Goal: Navigation & Orientation: Find specific page/section

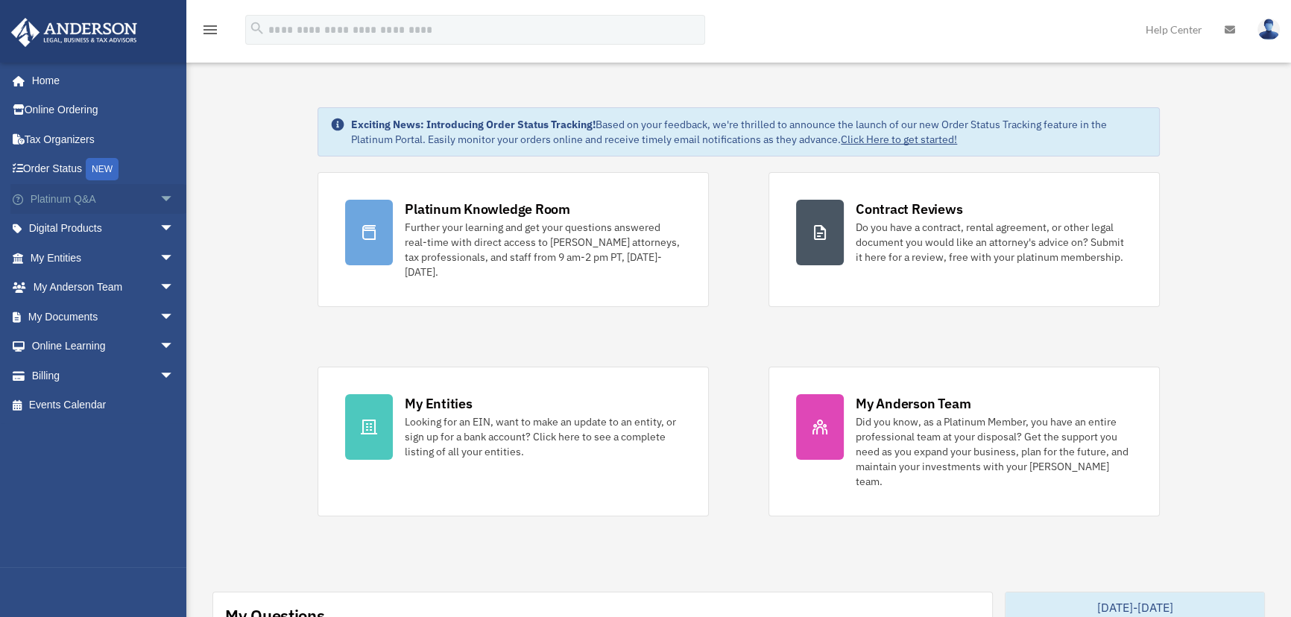
click at [160, 196] on span "arrow_drop_down" at bounding box center [175, 199] width 30 height 31
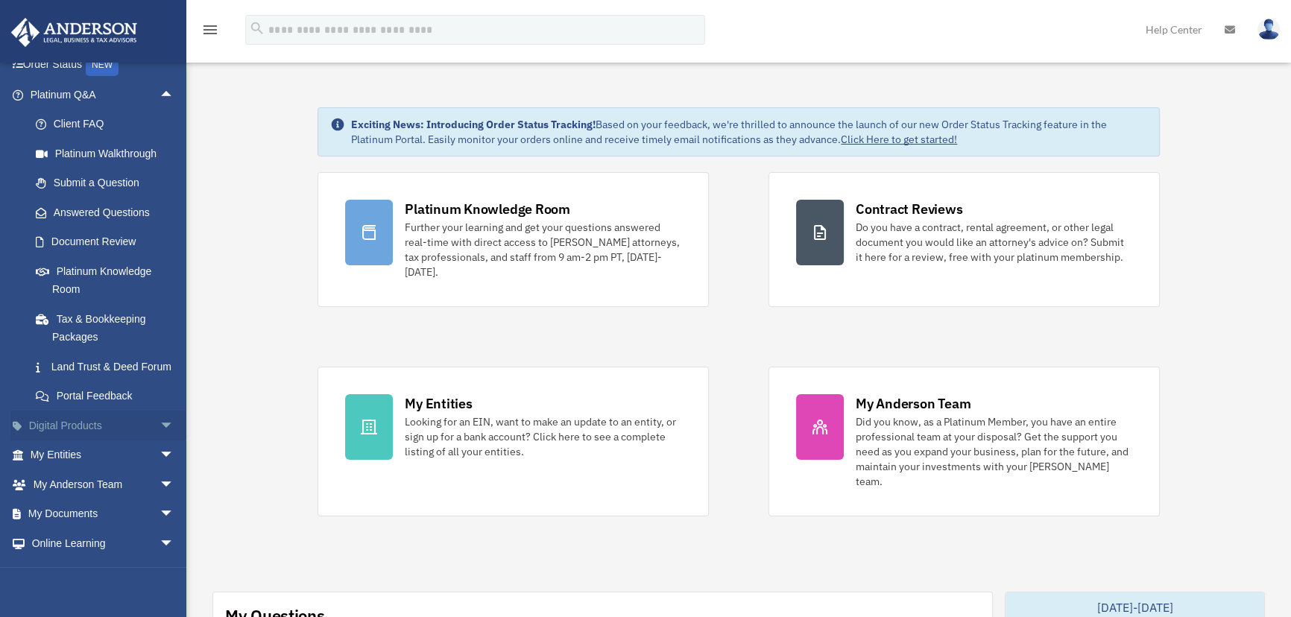
scroll to position [135, 0]
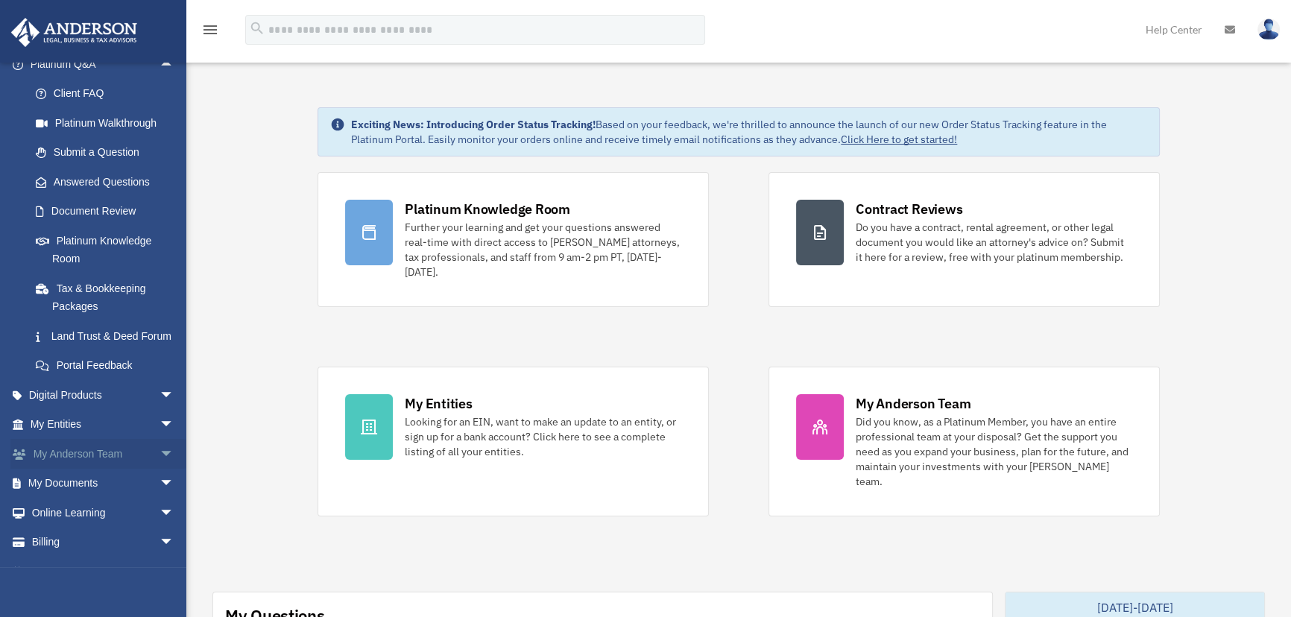
click at [89, 469] on link "My [PERSON_NAME] Team arrow_drop_down" at bounding box center [103, 454] width 186 height 30
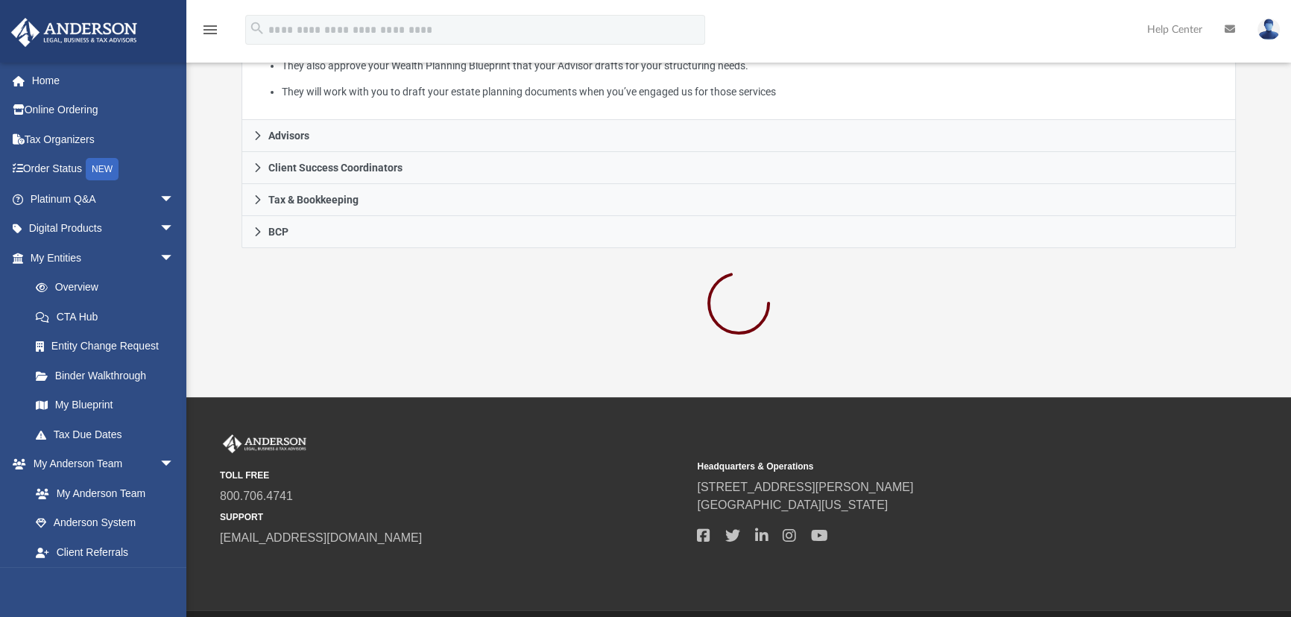
scroll to position [406, 0]
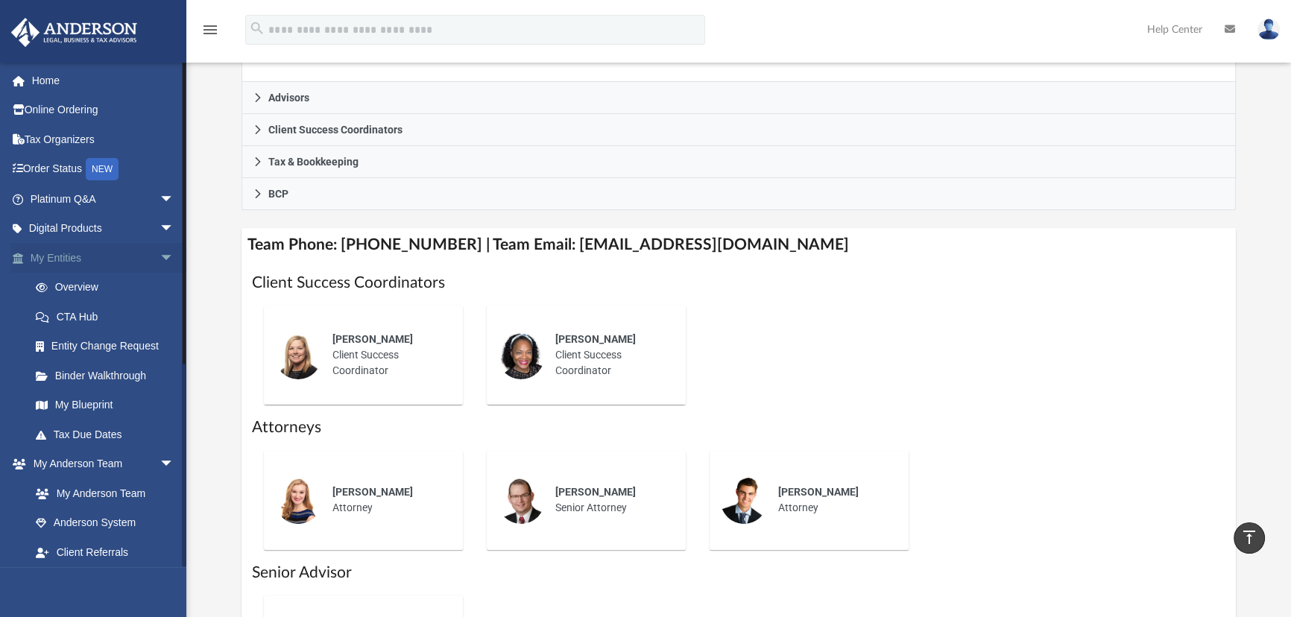
click at [160, 253] on span "arrow_drop_down" at bounding box center [175, 258] width 30 height 31
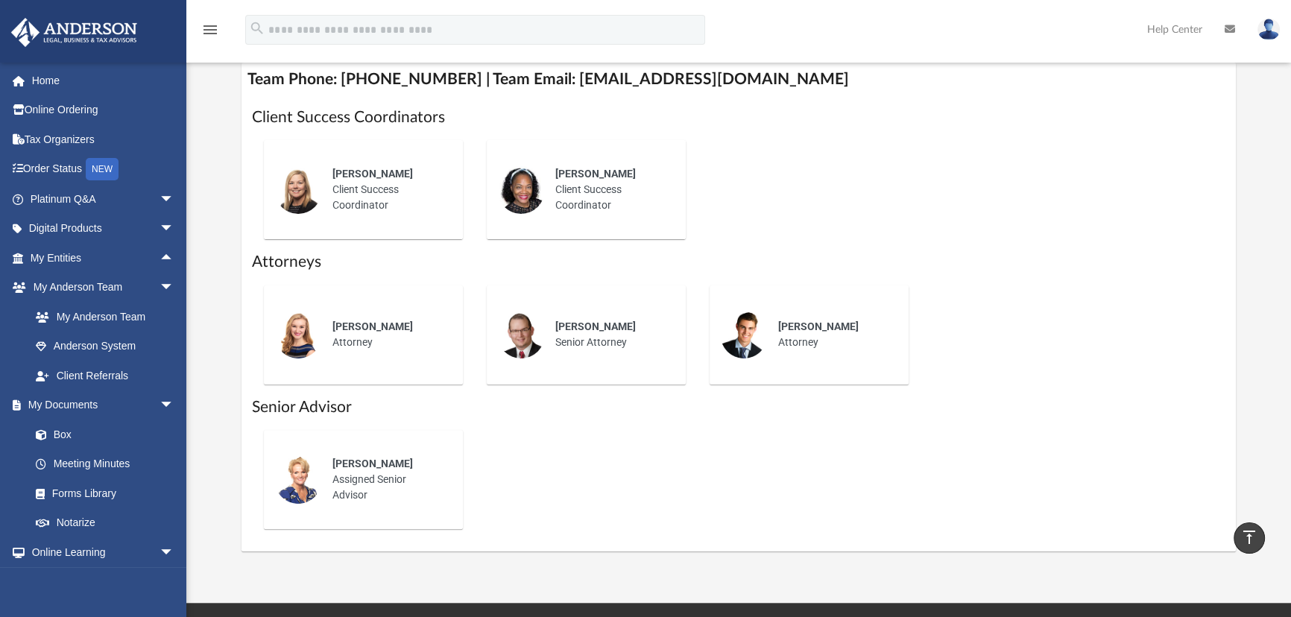
scroll to position [564, 0]
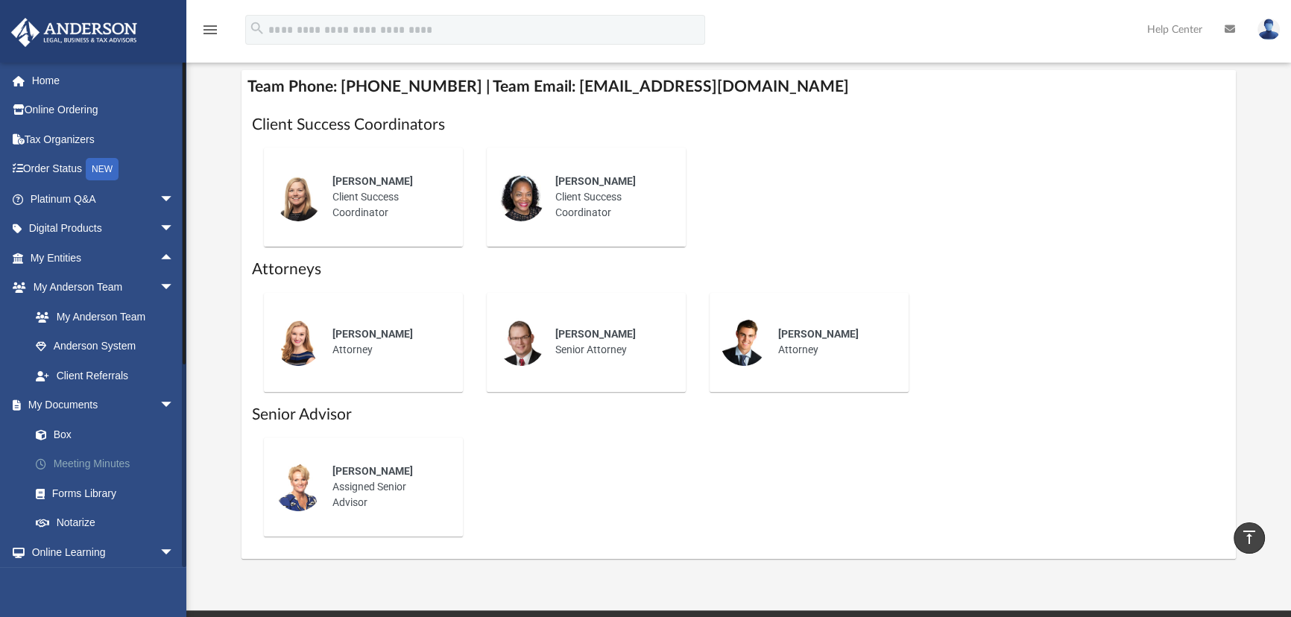
click at [112, 465] on link "Meeting Minutes" at bounding box center [109, 464] width 176 height 30
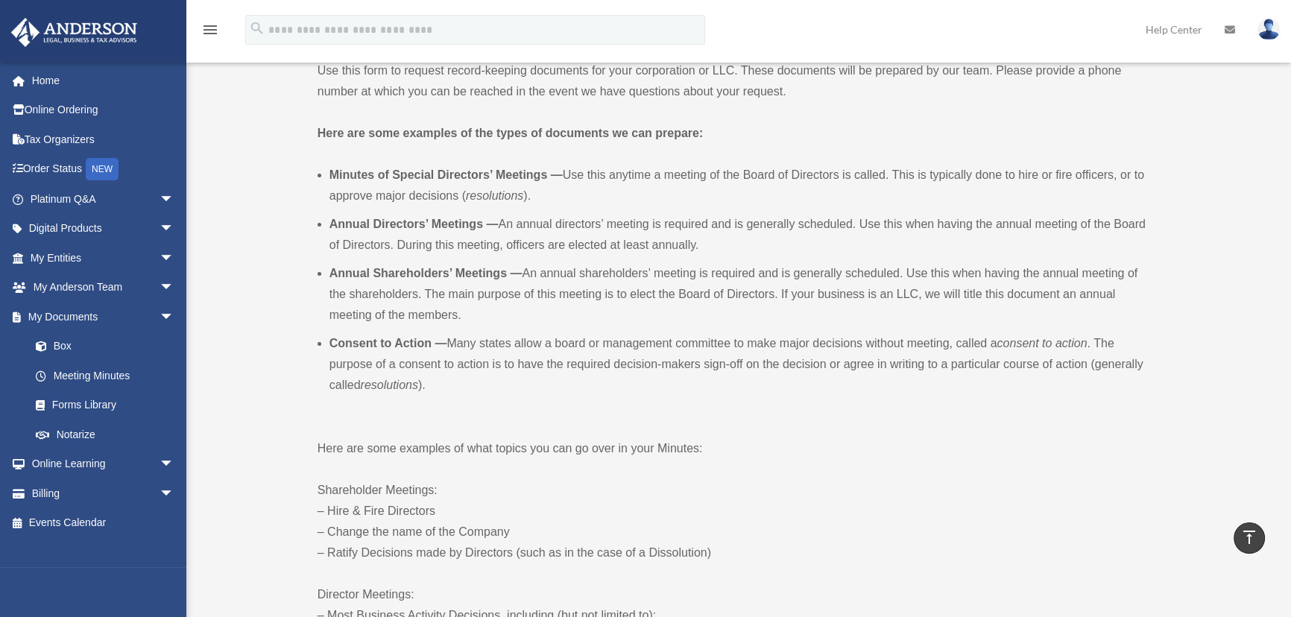
scroll to position [361, 0]
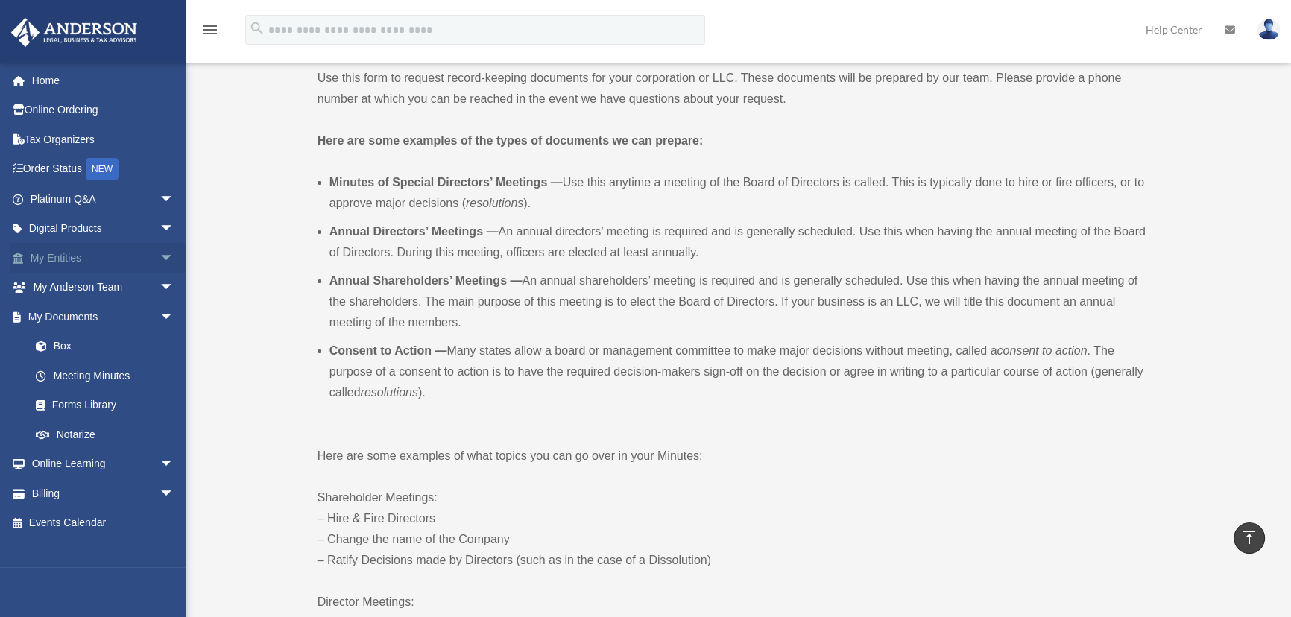
click at [160, 261] on span "arrow_drop_down" at bounding box center [175, 258] width 30 height 31
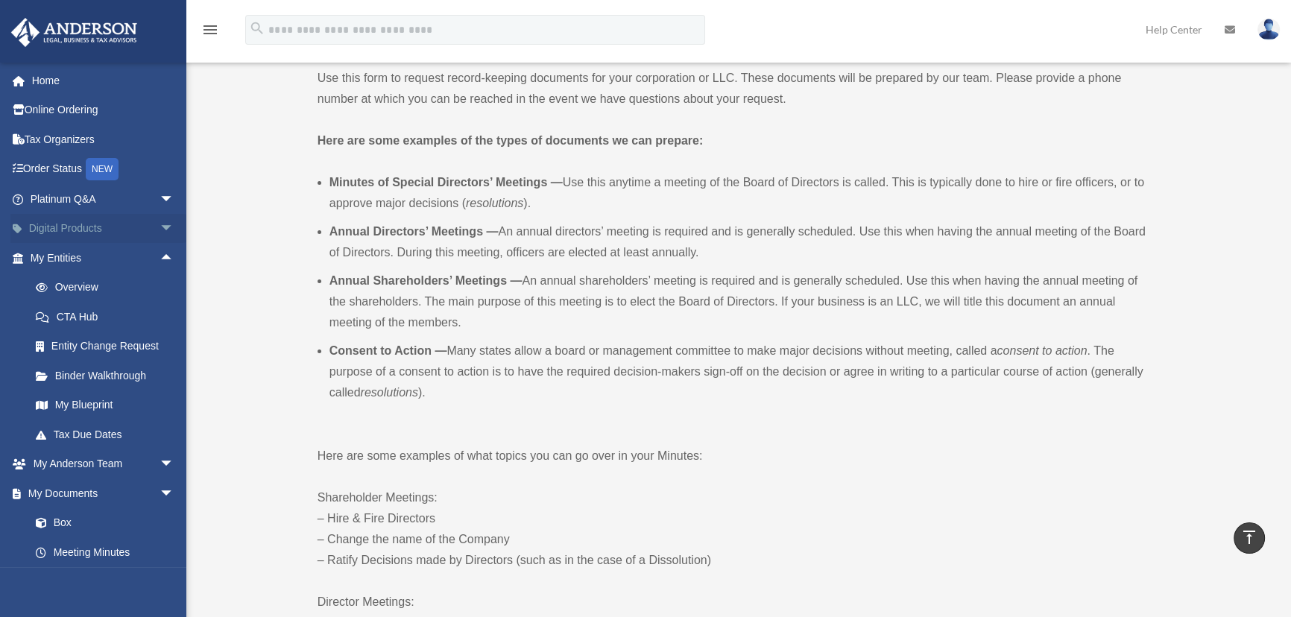
click at [160, 219] on span "arrow_drop_down" at bounding box center [175, 229] width 30 height 31
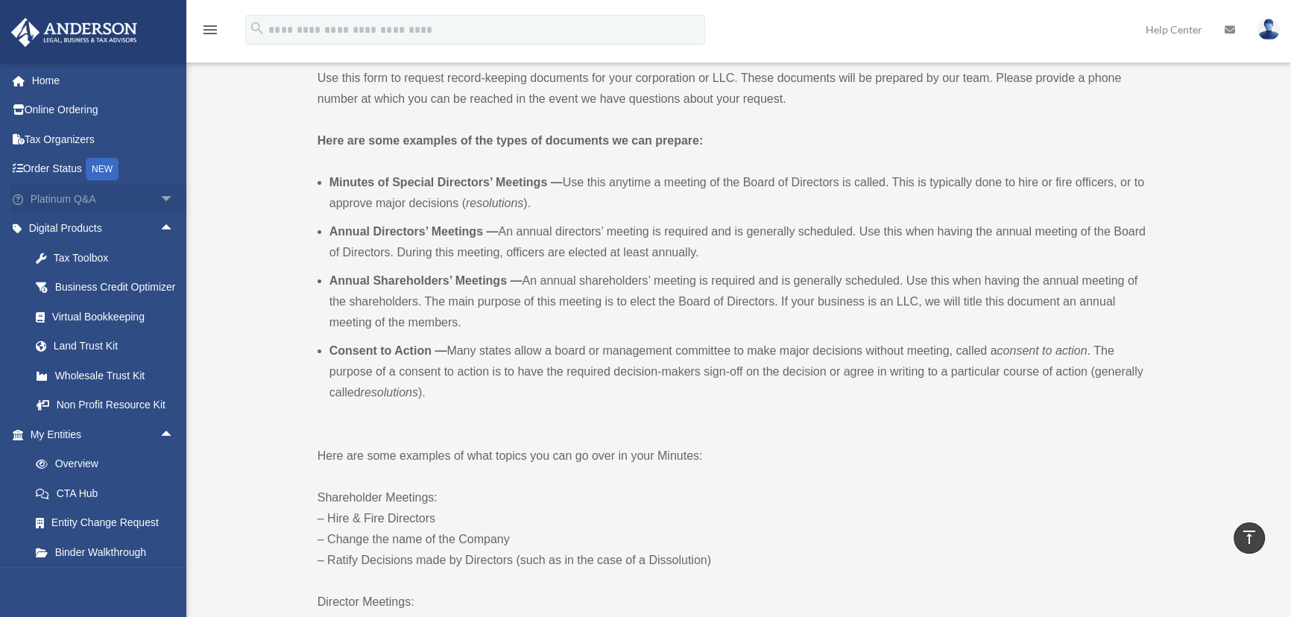
click at [160, 194] on span "arrow_drop_down" at bounding box center [175, 199] width 30 height 31
